Goal: Information Seeking & Learning: Learn about a topic

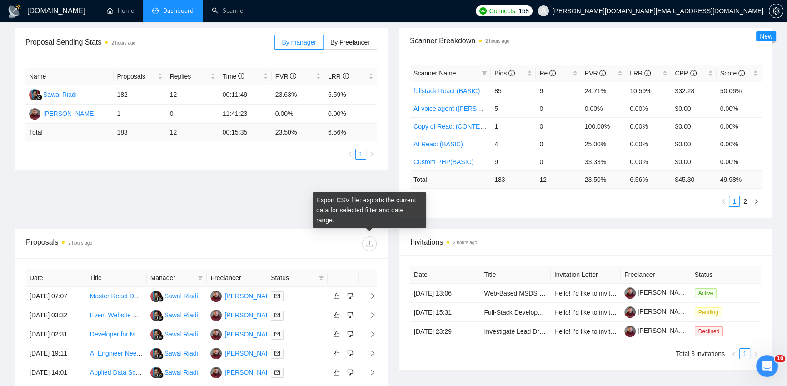
scroll to position [129, 0]
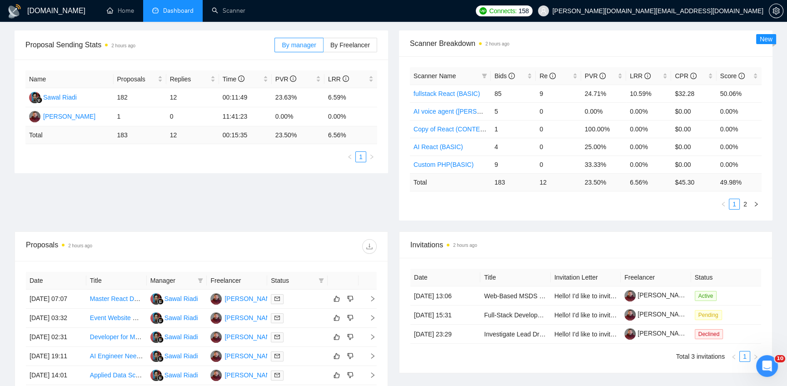
click at [745, 202] on link "2" at bounding box center [745, 204] width 10 height 10
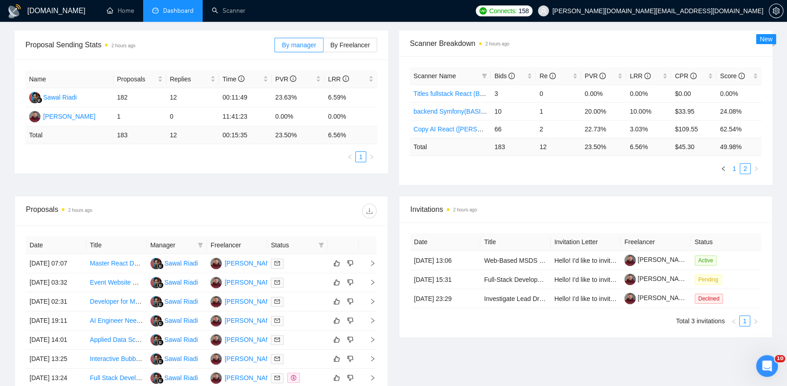
click at [733, 168] on link "1" at bounding box center [734, 169] width 10 height 10
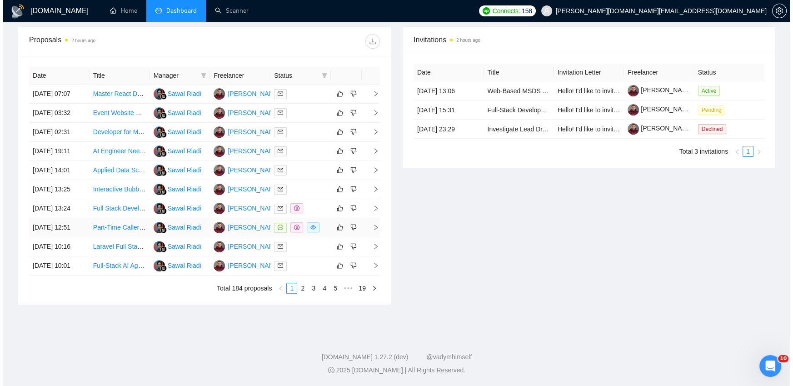
scroll to position [400, 0]
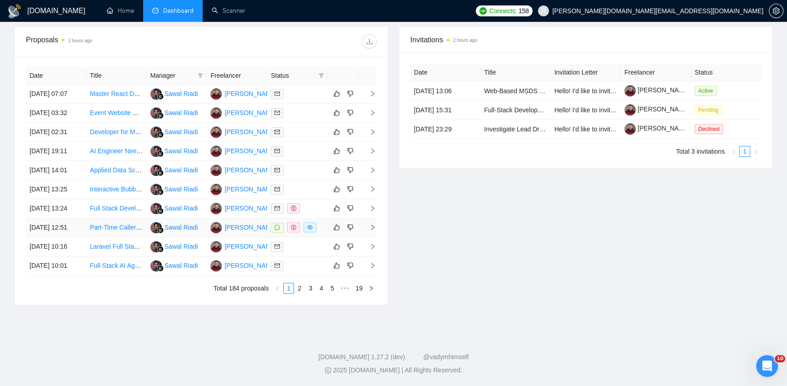
click at [321, 219] on td at bounding box center [297, 227] width 60 height 19
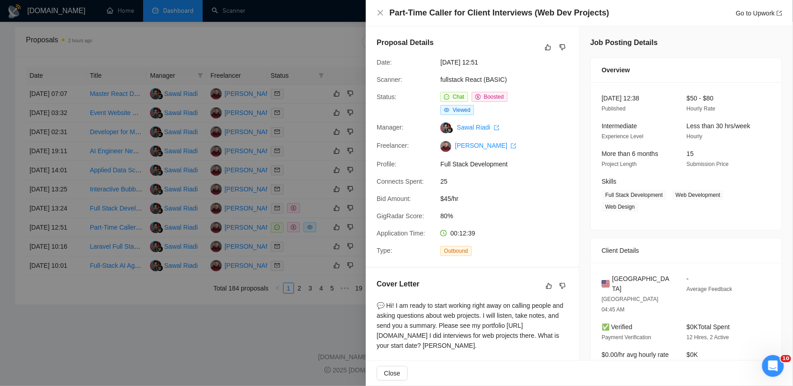
click at [305, 347] on div at bounding box center [396, 193] width 793 height 386
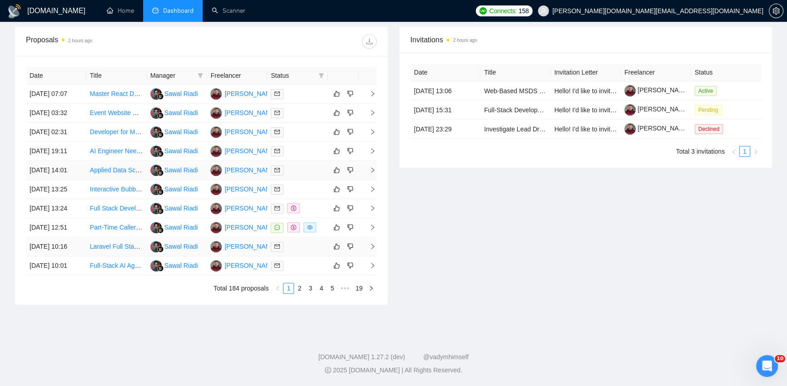
scroll to position [267, 0]
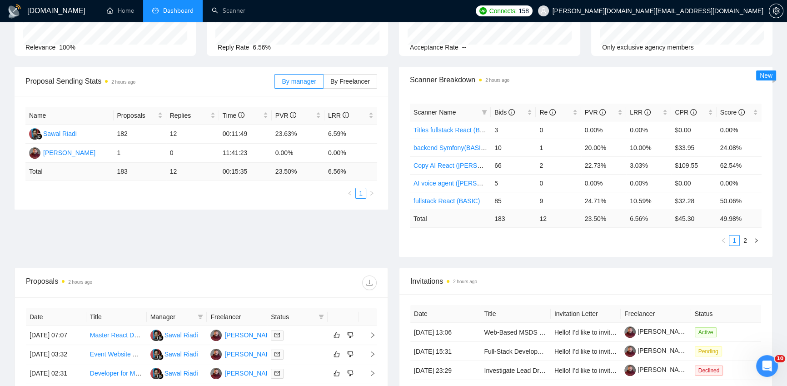
click at [392, 261] on div "Proposal Sending Stats 2 hours ago By manager By Freelancer Name Proposals Repl…" at bounding box center [393, 167] width 769 height 201
click at [405, 260] on div "Proposal Sending Stats 2 hours ago By manager By Freelancer Name Proposals Repl…" at bounding box center [393, 167] width 769 height 201
click at [387, 258] on div "Proposal Sending Stats 2 hours ago By manager By Freelancer Name Proposals Repl…" at bounding box center [393, 167] width 769 height 201
click at [395, 262] on div "Proposal Sending Stats 2 hours ago By manager By Freelancer Name Proposals Repl…" at bounding box center [393, 167] width 769 height 201
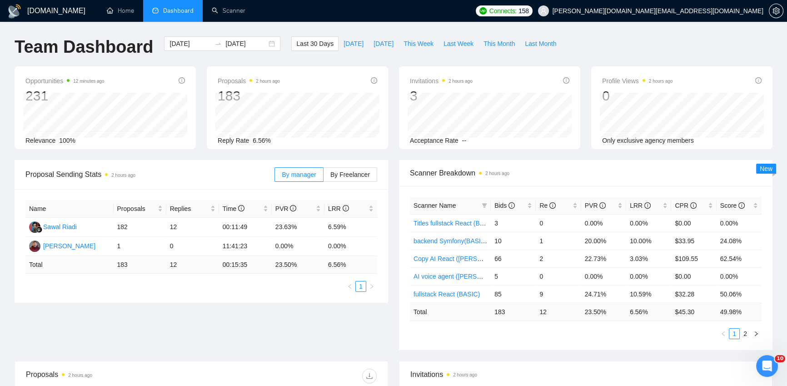
click at [395, 354] on div "Proposal Sending Stats 2 hours ago By manager By Freelancer Name Proposals Repl…" at bounding box center [393, 260] width 769 height 201
click at [343, 326] on div "Proposal Sending Stats 2 hours ago By manager By Freelancer Name Proposals Repl…" at bounding box center [393, 260] width 769 height 201
click at [734, 38] on div "Team Dashboard 2025-09-15 2025-10-15 Last 30 Days Today Yesterday This Week Las…" at bounding box center [393, 51] width 769 height 30
